Goal: Navigation & Orientation: Find specific page/section

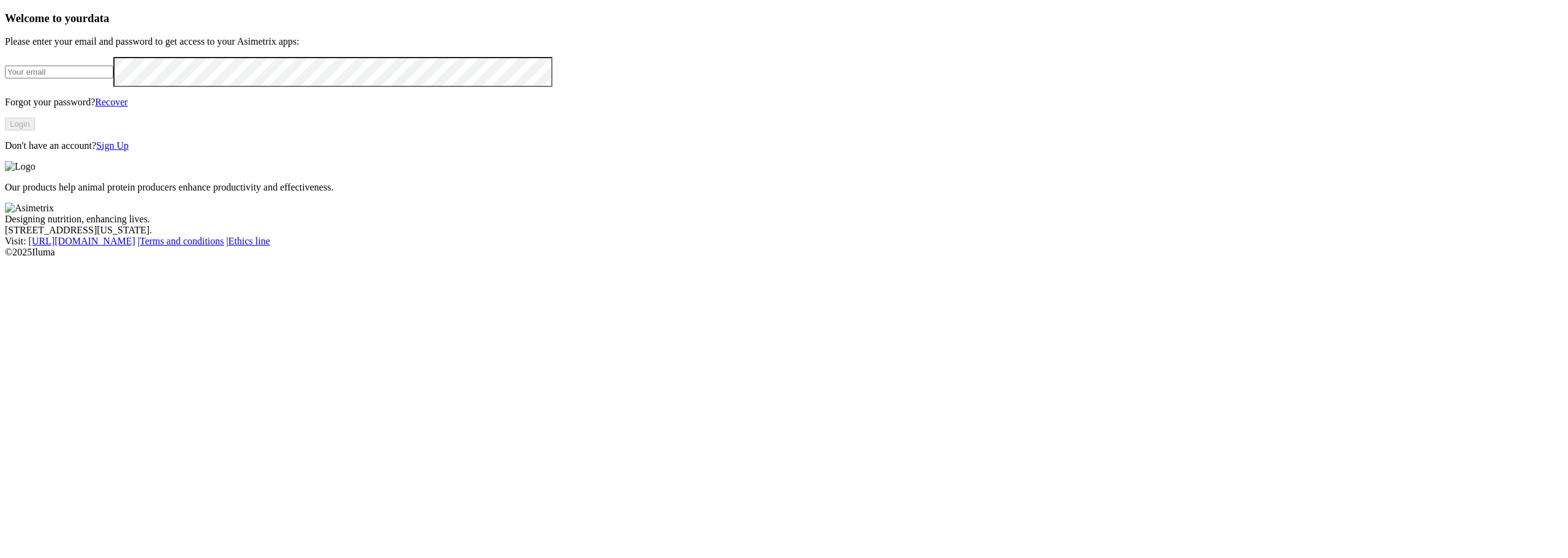
type input "[PERSON_NAME][EMAIL_ADDRESS][PERSON_NAME][DOMAIN_NAME]"
click at [35, 131] on button "Login" at bounding box center [20, 124] width 30 height 13
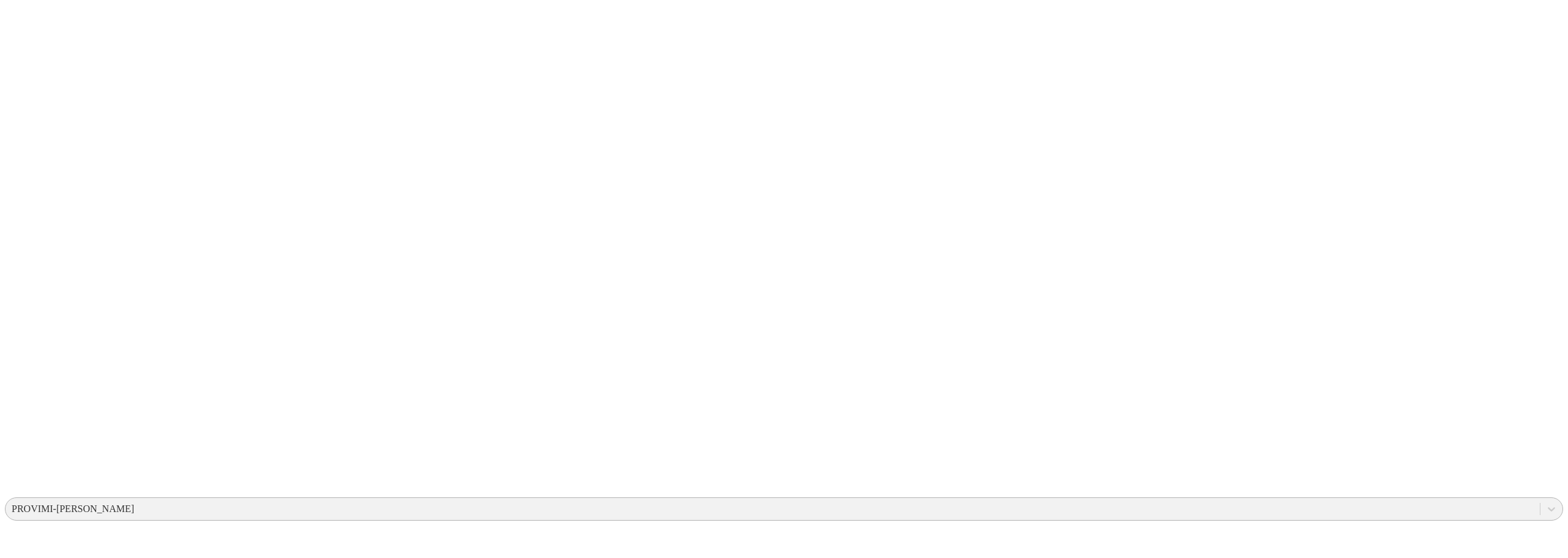
click at [1354, 500] on div "PROVIMI-CARGILL" at bounding box center [772, 509] width 1534 height 19
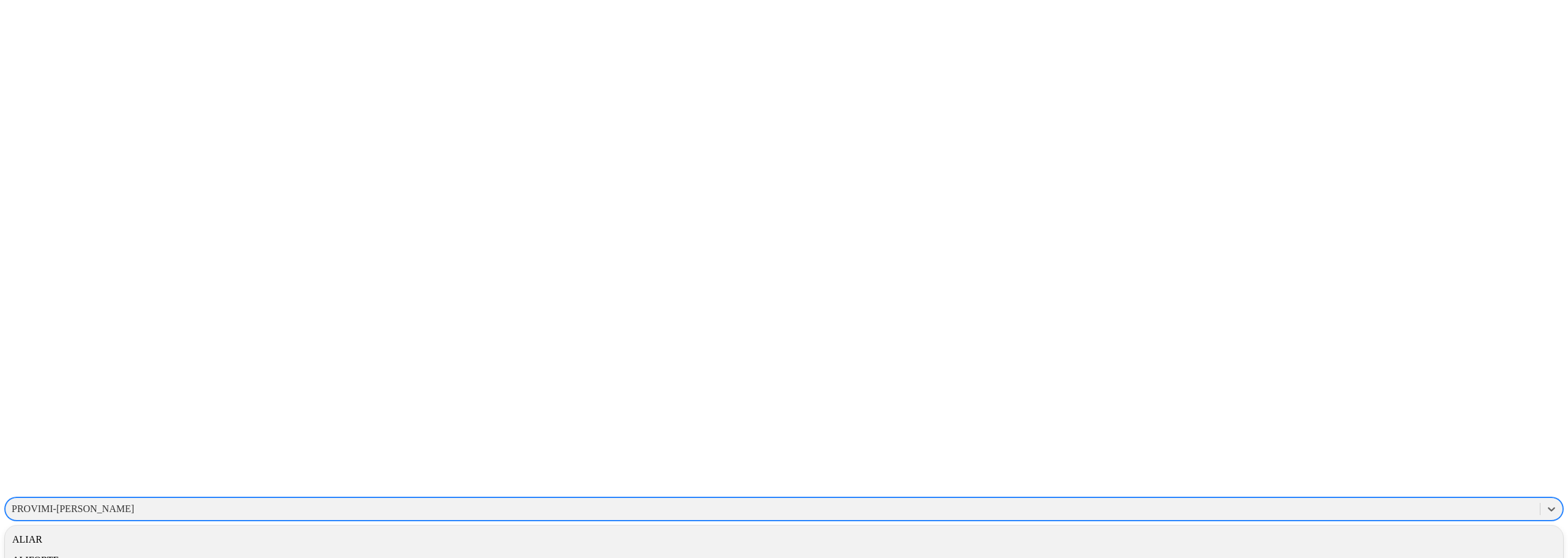
scroll to position [123, 0]
click at [1405, 552] on div "ASIMETRIX" at bounding box center [783, 562] width 1558 height 21
